Goal: Navigation & Orientation: Find specific page/section

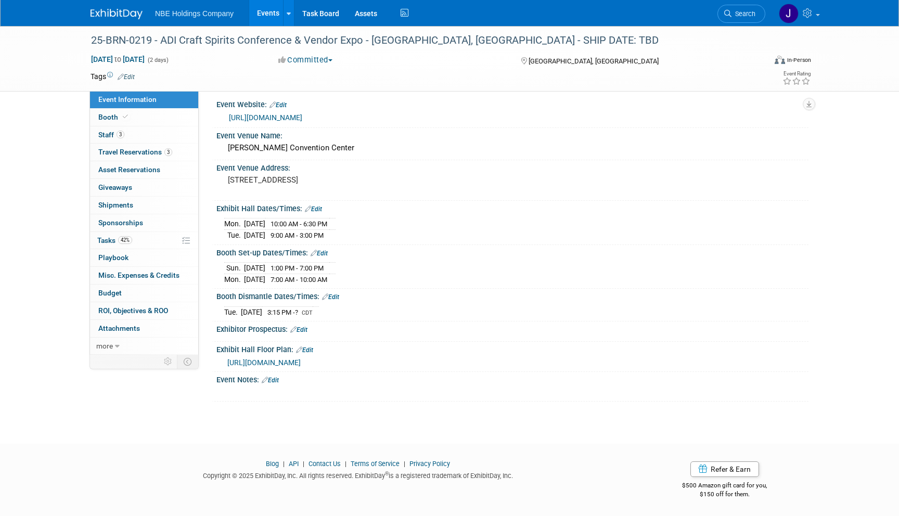
click at [264, 14] on link "Events" at bounding box center [268, 13] width 38 height 26
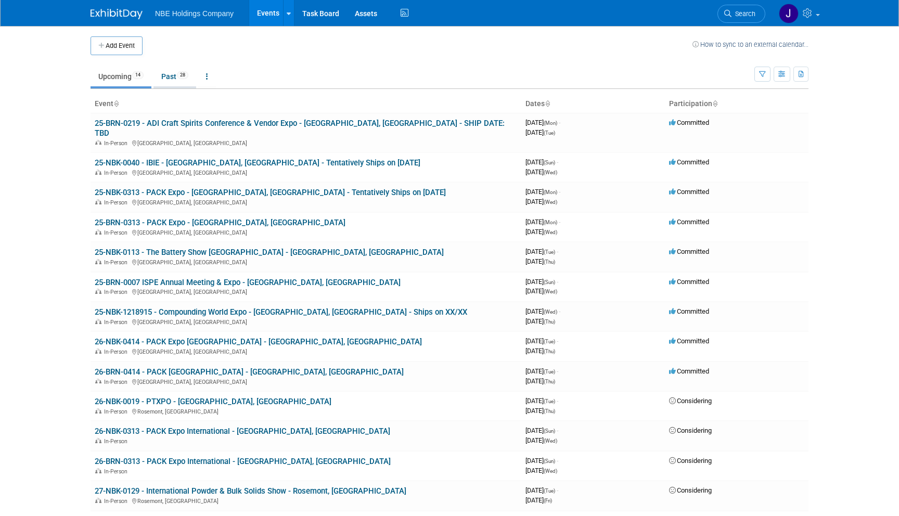
click at [167, 80] on link "Past 28" at bounding box center [175, 77] width 43 height 20
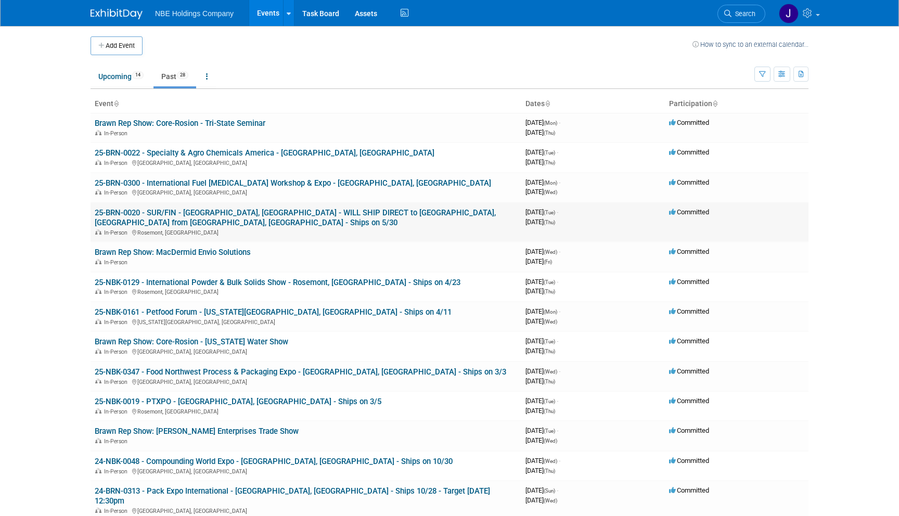
click at [246, 211] on link "25-BRN-0020 - SUR/FIN - [GEOGRAPHIC_DATA], [GEOGRAPHIC_DATA] - WILL SHIP DIRECT…" at bounding box center [295, 217] width 401 height 19
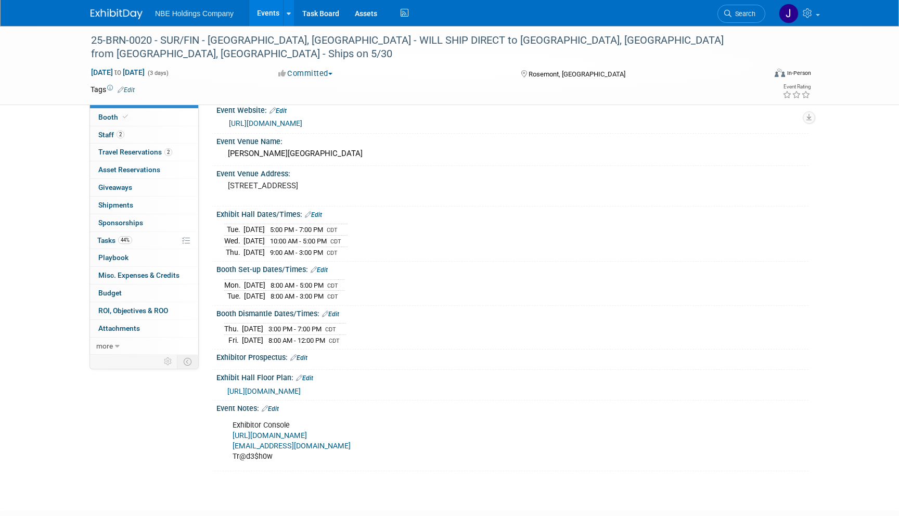
click at [513, 307] on div "Booth Dismantle Dates/Times: Edit" at bounding box center [512, 313] width 592 height 14
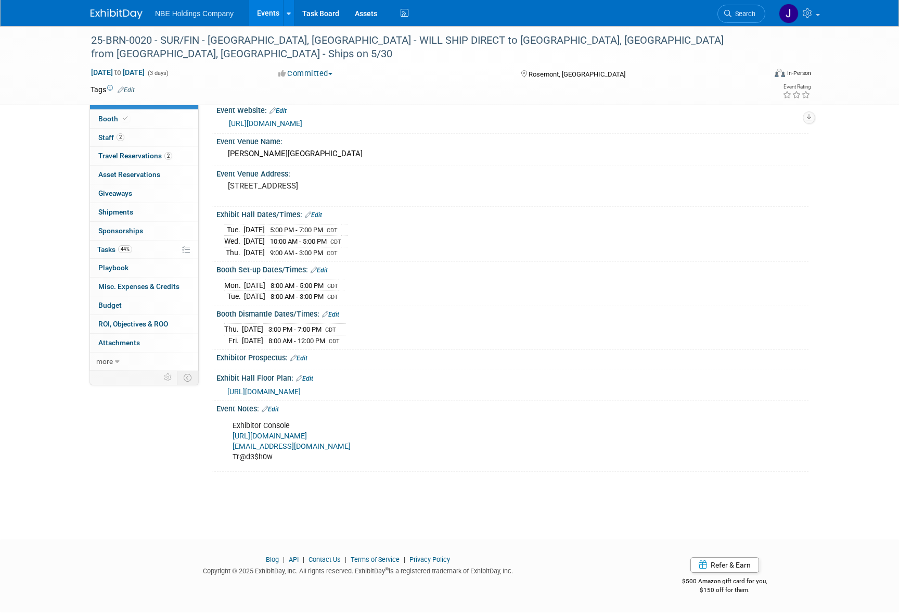
click at [264, 15] on link "Events" at bounding box center [268, 13] width 38 height 26
